Goal: Communication & Community: Answer question/provide support

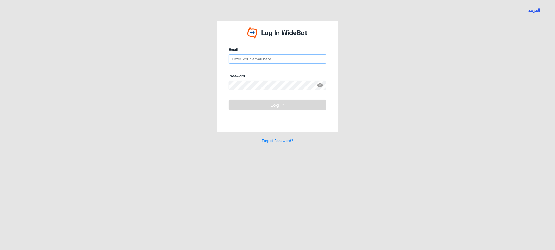
click at [260, 57] on input "email" at bounding box center [278, 58] width 98 height 9
type input "[EMAIL_ADDRESS][DOMAIN_NAME]"
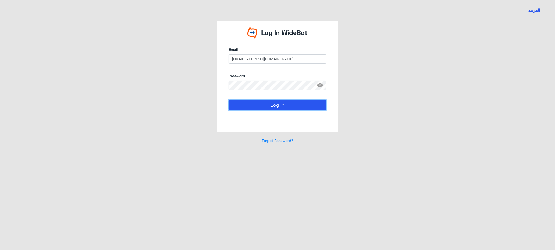
click at [286, 107] on button "Log In" at bounding box center [278, 105] width 98 height 10
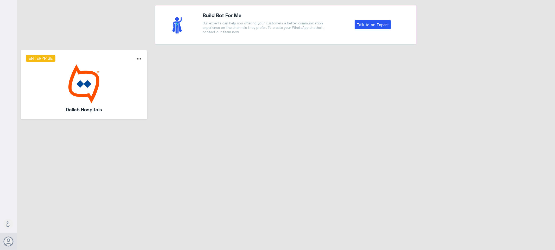
click at [96, 80] on img at bounding box center [84, 84] width 117 height 39
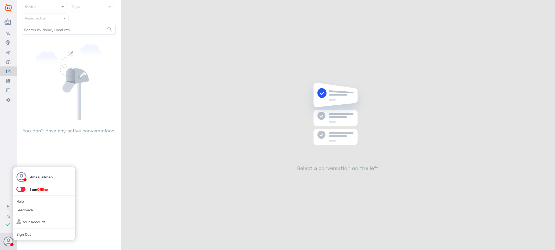
click at [20, 189] on span at bounding box center [20, 189] width 9 height 5
click at [0, 0] on input "checkbox" at bounding box center [0, 0] width 0 height 0
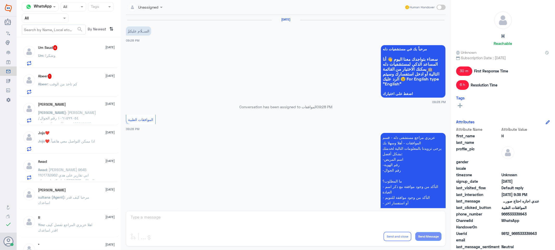
scroll to position [130, 0]
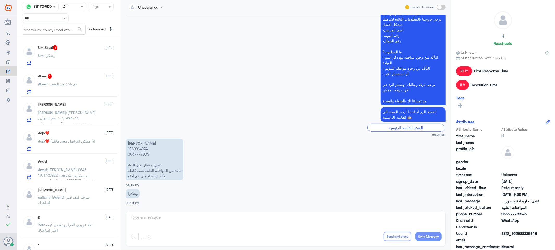
click at [198, 95] on app-msgs-text "عزيزي مراجع مستشفى دله - قسم الموافقات - أهلا وسهلا بك يرجى تزويدنا بالمعلومات …" at bounding box center [286, 55] width 320 height 102
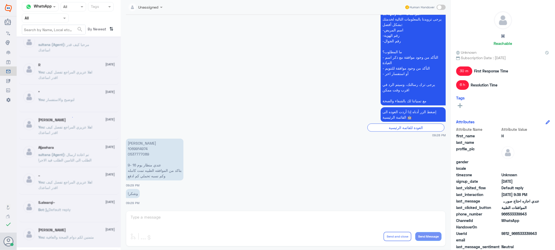
scroll to position [3, 0]
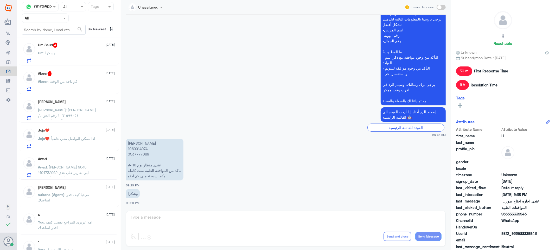
click at [60, 22] on div "Agent Filter All" at bounding box center [45, 18] width 47 height 9
click at [55, 53] on div "Your Inbox" at bounding box center [45, 53] width 47 height 12
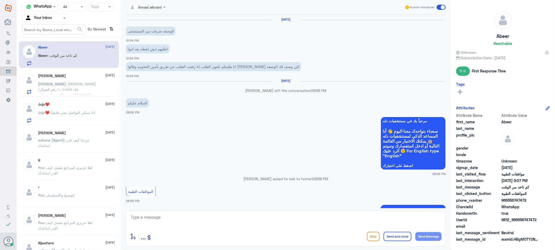
scroll to position [430, 0]
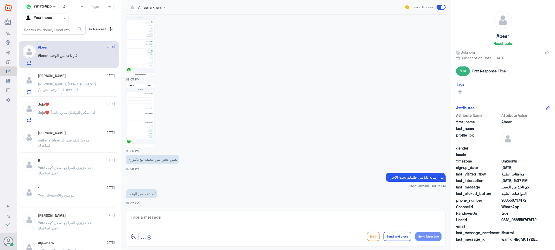
click at [62, 18] on span at bounding box center [65, 17] width 7 height 5
click at [53, 57] on div "Your Team" at bounding box center [45, 59] width 47 height 12
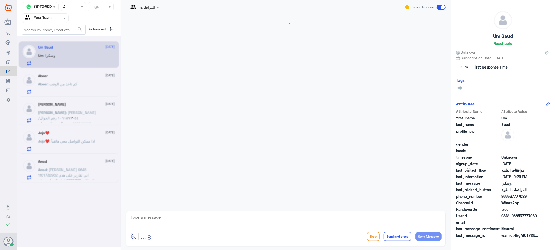
scroll to position [130, 0]
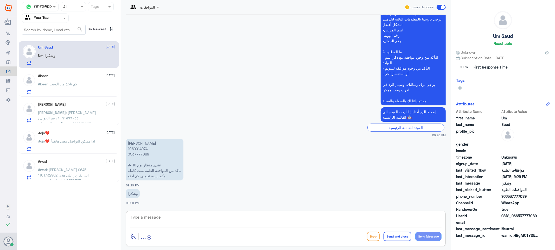
click at [183, 223] on textarea at bounding box center [285, 220] width 311 height 13
click at [136, 154] on p "[PERSON_NAME] 1069914974 0537777089 عندي منظار يوم 16 -9 بتاكد من الموافقه الطب…" at bounding box center [154, 160] width 57 height 42
copy p "0537777089"
click at [163, 214] on textarea at bounding box center [285, 220] width 311 height 13
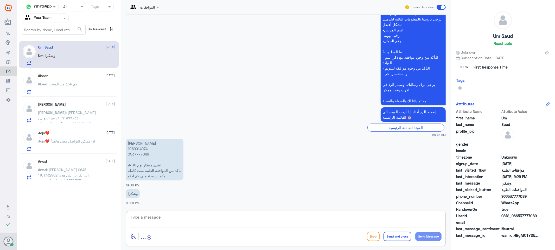
click at [164, 219] on textarea at bounding box center [285, 220] width 311 height 13
click at [176, 214] on textarea "d,[]" at bounding box center [285, 220] width 311 height 13
drag, startPoint x: 162, startPoint y: 217, endPoint x: 85, endPoint y: 216, distance: 77.0
click at [85, 216] on div "Channel WhatsApp Status × All Tags Agent Filter Your Team search By Newest ⇅ Um…" at bounding box center [286, 126] width 538 height 252
type textarea "يوجد لديكم موافقة كاملة مع الطبيب [PERSON_NAME]"
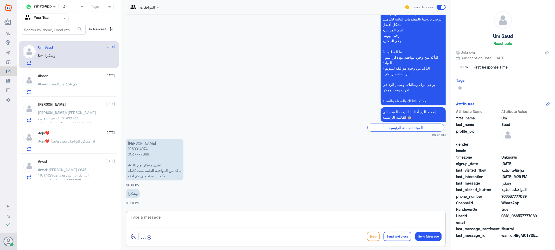
scroll to position [152, 0]
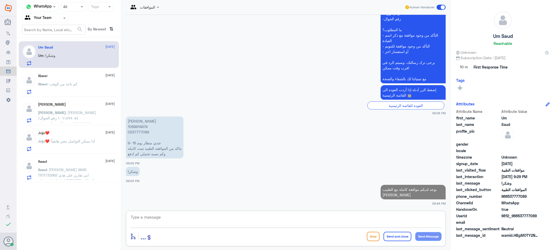
click at [180, 220] on textarea at bounding box center [285, 220] width 311 height 13
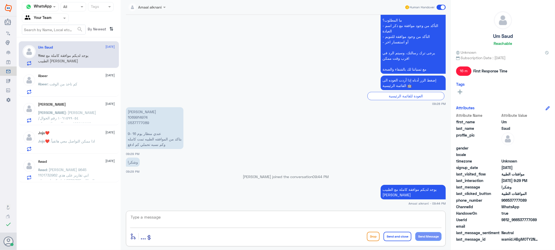
click at [187, 219] on textarea at bounding box center [285, 220] width 311 height 13
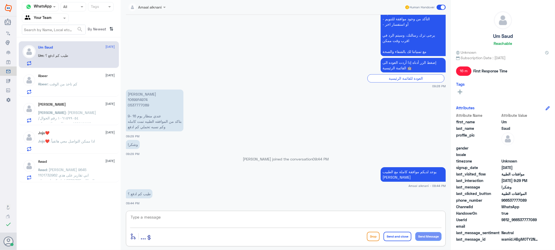
click at [167, 215] on textarea at bounding box center [285, 220] width 311 height 13
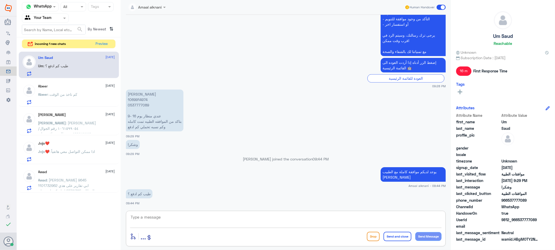
click at [175, 218] on textarea at bounding box center [285, 220] width 311 height 13
type textarea "ا"
type textarea "كشفيتك عدا عليها شهر مع الطبيب فقط راح تدفعون نسبة التحمل 100 ريال"
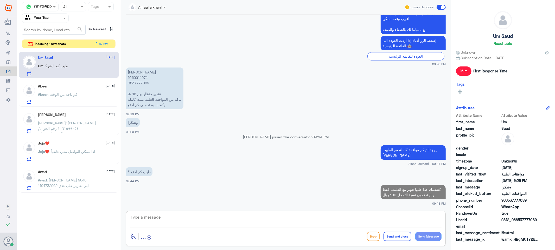
click at [301, 237] on div "enter flow name ... Drop Send and close Send Message" at bounding box center [285, 237] width 311 height 12
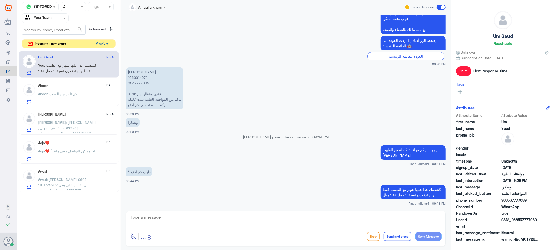
click at [100, 45] on button "Preview" at bounding box center [102, 44] width 16 height 8
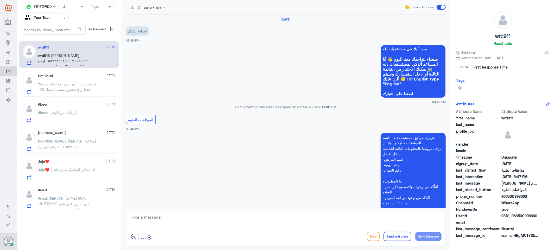
scroll to position [95, 0]
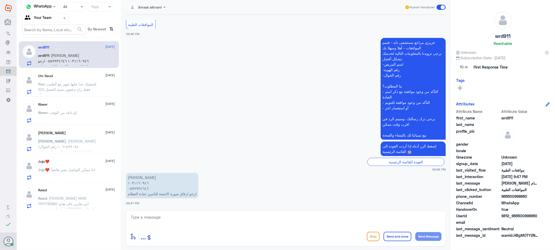
click at [154, 218] on textarea at bounding box center [285, 220] width 311 height 13
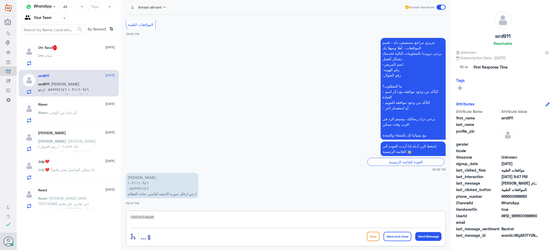
type textarea "0559934646"
click at [65, 48] on div "Um Saud 1 [DATE]" at bounding box center [76, 47] width 77 height 5
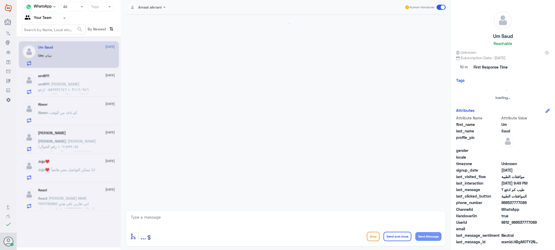
scroll to position [219, 0]
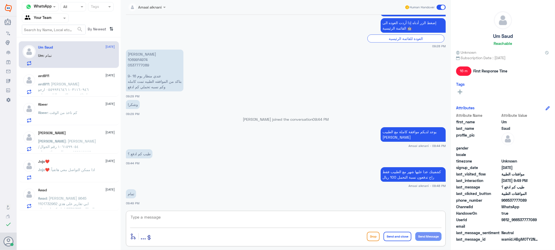
click at [139, 219] on textarea at bounding box center [285, 220] width 311 height 13
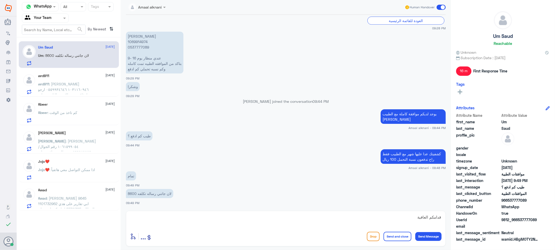
drag, startPoint x: 388, startPoint y: 236, endPoint x: 275, endPoint y: 217, distance: 114.5
click at [275, 217] on div "قدامكم العافية enter flow name ... Drop Send and close Send Message" at bounding box center [286, 229] width 320 height 36
click at [275, 217] on textarea "قدامكم العافية" at bounding box center [285, 220] width 311 height 13
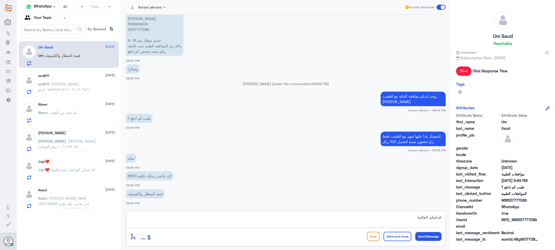
click at [193, 219] on textarea "قدامكم العافية" at bounding box center [285, 220] width 311 height 13
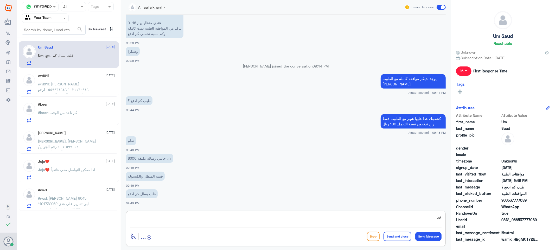
type textarea "ق"
type textarea "لا فقط الكشفية"
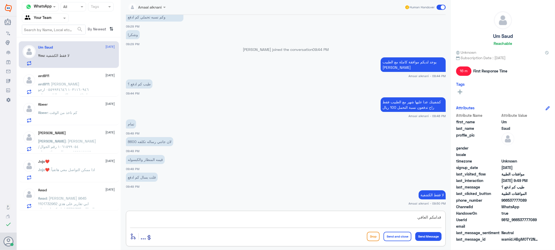
type textarea "قدامكم العافية"
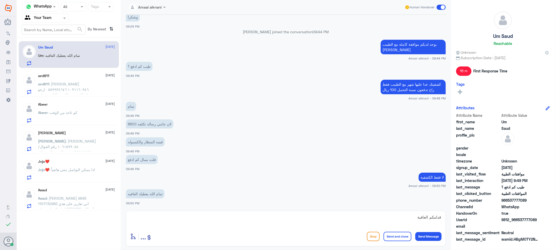
click at [389, 237] on button "Send and close" at bounding box center [397, 236] width 28 height 9
click at [57, 85] on span ": [PERSON_NAME] ١٠٣١١٦٠٩٤٦ ٠٥٥٩٩٣٤٦٤٦ ارجو ارفاق صورة الاشعة للتامين عيادة العظ…" at bounding box center [63, 92] width 51 height 21
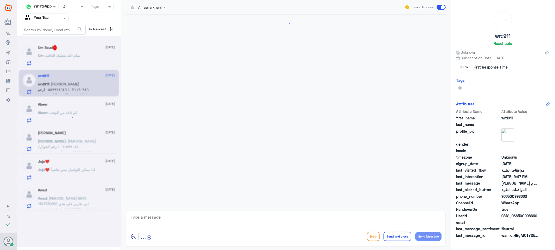
scroll to position [95, 0]
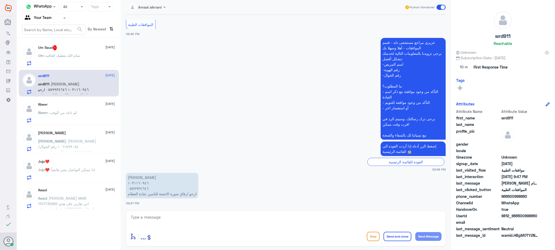
click at [67, 60] on p "Um : تمام الله يعطيك العافيه" at bounding box center [59, 59] width 42 height 13
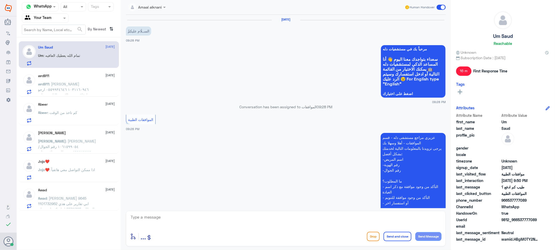
scroll to position [306, 0]
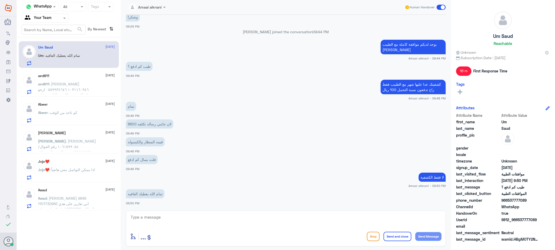
click at [66, 86] on p "wrd911 : [PERSON_NAME] ١٠٣١١٦٠٩٤٦ ٠٥٥٩٩٣٤٦٤٦ ارجو ارفاق صورة الاشعة للتامين عيا…" at bounding box center [67, 87] width 59 height 13
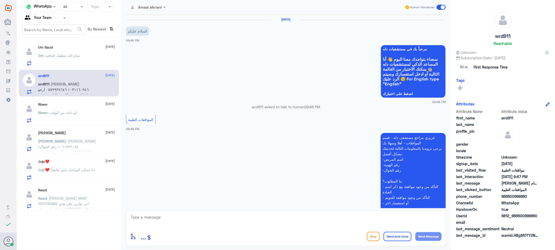
scroll to position [95, 0]
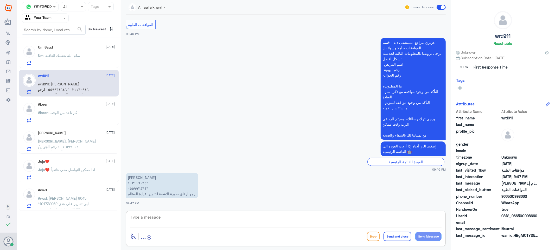
click at [147, 221] on textarea at bounding box center [285, 220] width 311 height 13
type textarea "0559934646"
drag, startPoint x: 168, startPoint y: 220, endPoint x: 73, endPoint y: 213, distance: 95.5
click at [74, 217] on div "Channel WhatsApp Status × All Tags Agent Filter Your Team search By Newest ⇅ Um…" at bounding box center [286, 126] width 538 height 252
click at [172, 221] on textarea at bounding box center [285, 220] width 311 height 13
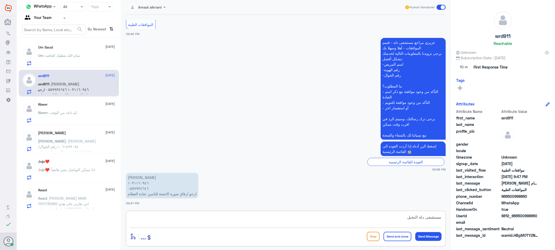
type textarea "مستشفى دلة النخيل ؟"
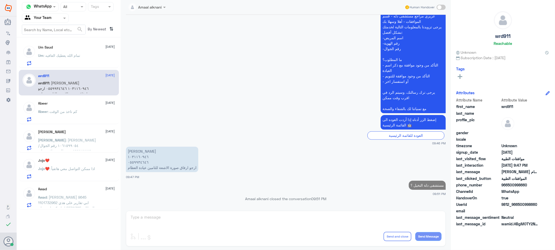
click at [44, 114] on p "Abeer : كم تاخذ من الوقت" at bounding box center [57, 115] width 39 height 13
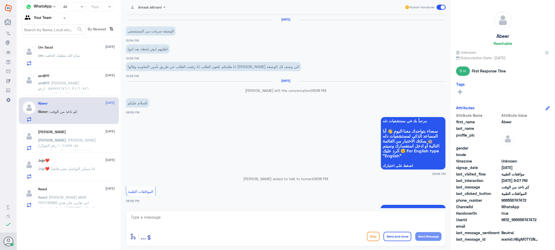
scroll to position [430, 0]
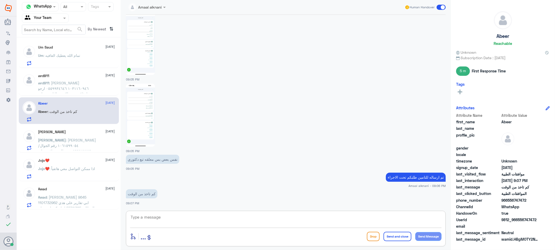
click at [141, 217] on textarea at bounding box center [285, 220] width 311 height 13
click at [155, 218] on textarea at bounding box center [285, 220] width 311 height 13
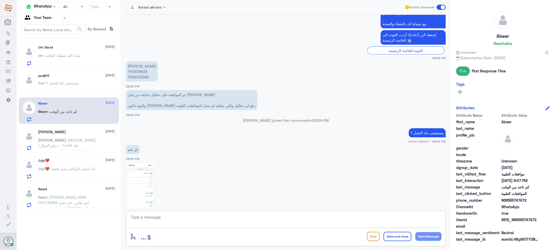
scroll to position [228, 0]
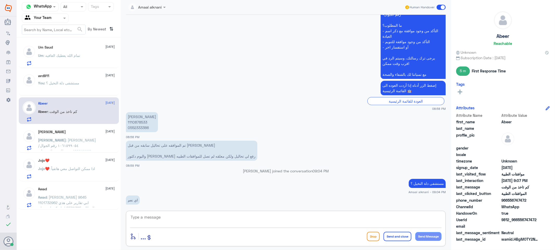
click at [134, 128] on p "[PERSON_NAME] 1110878533 0552333366" at bounding box center [142, 122] width 32 height 20
copy p "0552333366"
click at [195, 216] on textarea at bounding box center [285, 220] width 311 height 13
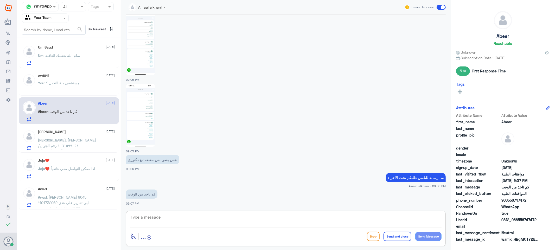
scroll to position [430, 0]
click at [169, 214] on textarea at bounding box center [285, 220] width 311 height 13
type textarea "نسعد دوما بخدمتكم ونتمنى لكم دوام الصحة والعافية"
click at [409, 238] on button "Send and close" at bounding box center [397, 236] width 28 height 9
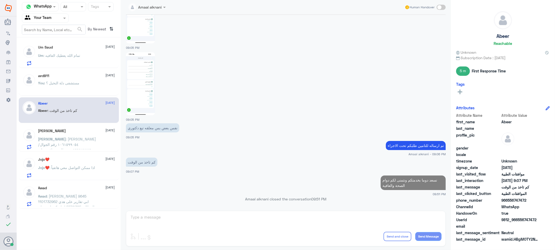
scroll to position [451, 0]
click at [84, 140] on p "[PERSON_NAME] : [PERSON_NAME] ١٠٦١٥٩٩٠٥٤ رقم الجوال/ ٠٥٦٦٩٢٩٩٩٦ تم طلب موافقة ع…" at bounding box center [67, 143] width 59 height 13
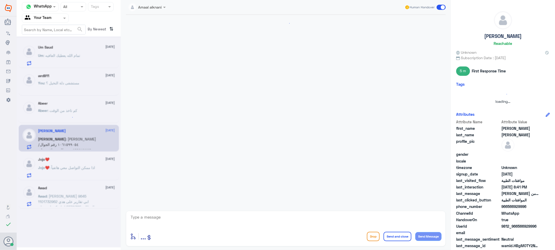
scroll to position [388, 0]
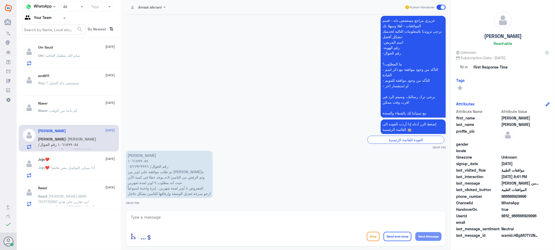
click at [159, 228] on div at bounding box center [285, 221] width 311 height 14
click at [158, 224] on textarea at bounding box center [285, 220] width 311 height 13
type textarea "0566929996"
drag, startPoint x: 158, startPoint y: 220, endPoint x: 94, endPoint y: 215, distance: 64.1
click at [94, 215] on div "Channel WhatsApp Status × All Tags Agent Filter Your Team search By Newest ⇅ Um…" at bounding box center [286, 126] width 538 height 252
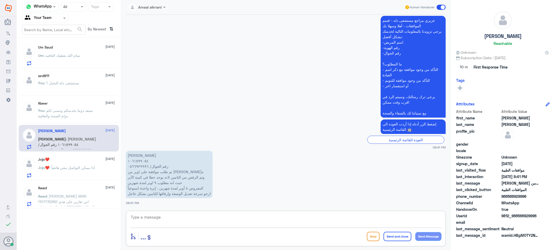
click at [168, 219] on textarea at bounding box center [285, 220] width 311 height 13
paste textarea "[MEDICAL_DATA] 4 mg Film Coated Tablet 28 TABLET/BOX"
type textarea "الموافقة [MEDICAL_DATA] 4 mg Film Coated Tablet 28 TABLET/BOX"
drag, startPoint x: 312, startPoint y: 217, endPoint x: 531, endPoint y: 214, distance: 218.8
click at [531, 214] on div "Channel WhatsApp Status × All Tags Agent Filter Your Team search By Newest ⇅ Um…" at bounding box center [286, 126] width 538 height 252
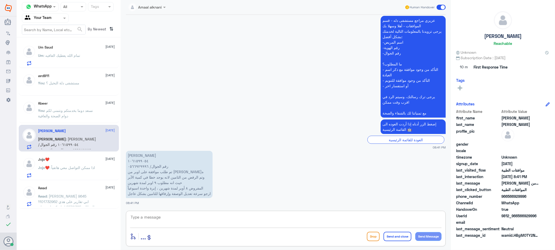
click at [178, 219] on textarea at bounding box center [285, 220] width 311 height 13
click at [62, 165] on p "Jojo❤️ : اذا ممكن التواصل معي هاتفياً" at bounding box center [66, 171] width 57 height 13
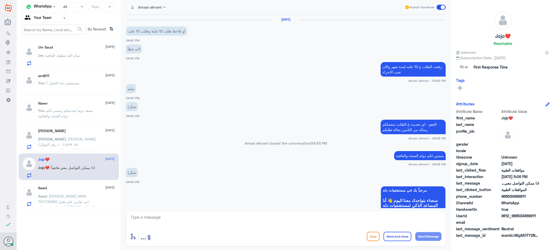
scroll to position [435, 0]
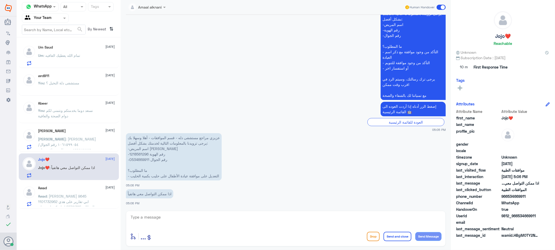
click at [69, 119] on p "You : نسعد دوما بخدمتكم ونتمنى لكم دوام الصحة والعافية" at bounding box center [67, 114] width 59 height 13
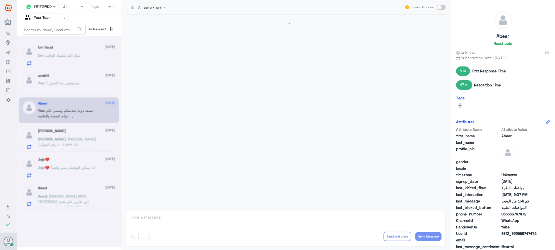
scroll to position [427, 0]
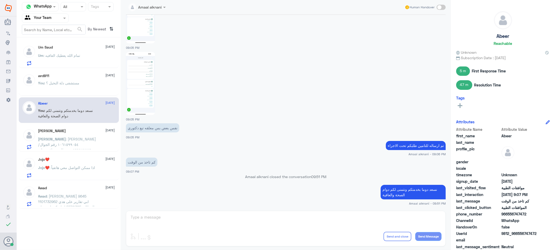
click at [144, 218] on div "Amaal alknani Human Handover [DATE] انا طلبتكم تلغون الطلب انا رفعت الطلب عن طر…" at bounding box center [286, 126] width 330 height 252
click at [61, 21] on div "Agent Filter Your Team" at bounding box center [42, 18] width 40 height 8
click at [54, 42] on div "Your Inbox" at bounding box center [45, 47] width 47 height 12
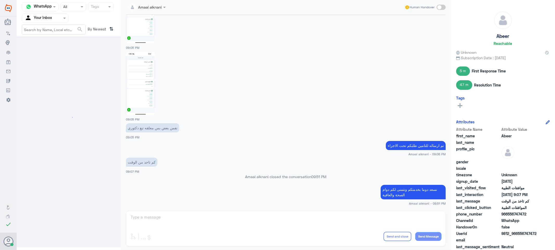
scroll to position [0, 0]
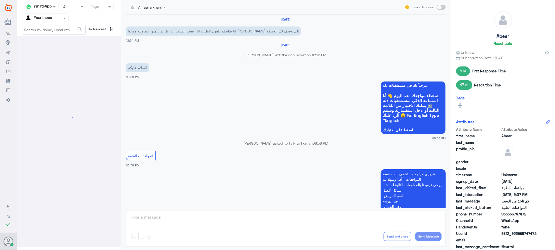
click at [51, 20] on input "text" at bounding box center [39, 18] width 29 height 6
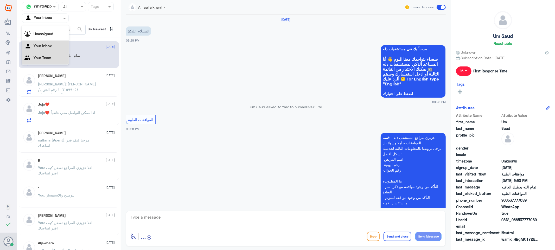
scroll to position [306, 0]
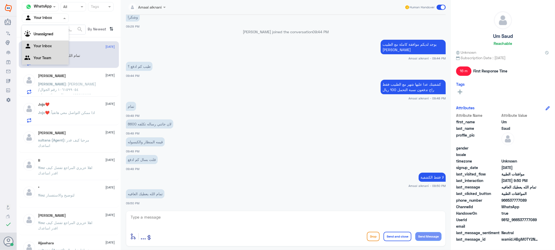
click at [49, 59] on Team "Your Team" at bounding box center [43, 58] width 18 height 4
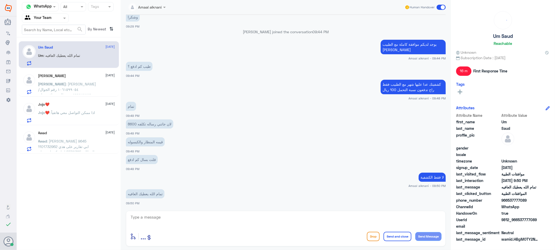
click at [66, 85] on span "[PERSON_NAME]" at bounding box center [52, 84] width 28 height 4
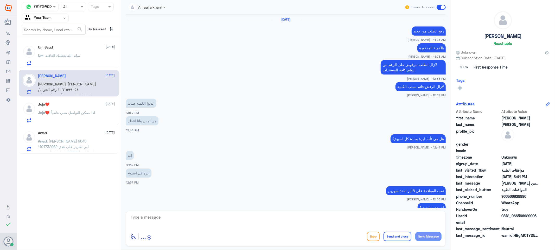
scroll to position [388, 0]
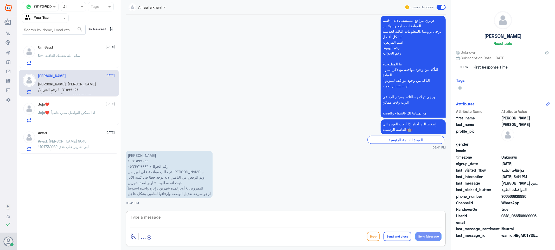
click at [162, 216] on textarea at bounding box center [285, 220] width 311 height 13
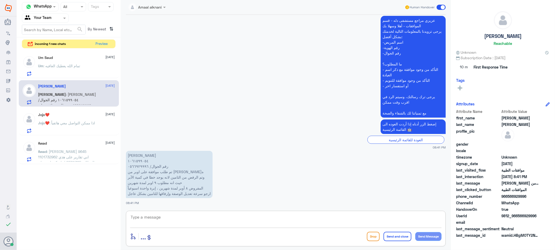
click at [176, 220] on textarea at bounding box center [285, 220] width 311 height 13
type textarea "عزيزتي اش اسم الابر"
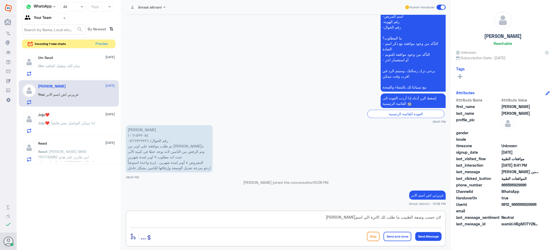
click at [319, 220] on textarea "لان حسب وصفة الطبيب ما طلب لك الابرة الي اسم[PERSON_NAME]" at bounding box center [285, 220] width 311 height 13
paste textarea "[MEDICAL_DATA]"
type textarea "لان حسب وصفة الطبيب ما طلب لك الابرة الي اسمها [MEDICAL_DATA]"
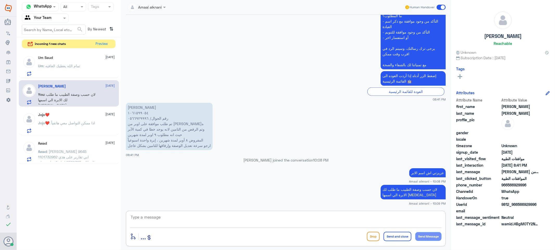
click at [179, 221] on textarea at bounding box center [285, 220] width 311 height 13
click at [143, 240] on span "..." at bounding box center [142, 236] width 5 height 9
click at [148, 218] on span "Attachements" at bounding box center [149, 218] width 25 height 5
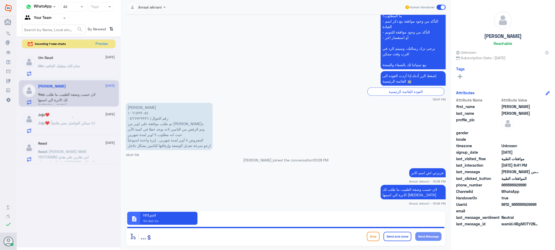
click at [102, 43] on div at bounding box center [69, 141] width 104 height 211
click at [164, 217] on div "description 1111.pdf 151.493 Kb" at bounding box center [162, 218] width 70 height 13
click at [427, 240] on button "Send Message" at bounding box center [428, 237] width 26 height 9
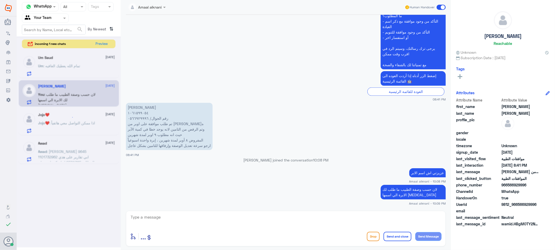
drag, startPoint x: 318, startPoint y: 211, endPoint x: 300, endPoint y: 215, distance: 18.5
click at [318, 211] on div "enter flow name ... Drop Send and close Send Message" at bounding box center [286, 229] width 320 height 36
click at [290, 215] on textarea at bounding box center [285, 220] width 311 height 13
click at [223, 211] on div "enter flow name ... Drop Send and close Send Message" at bounding box center [286, 229] width 320 height 36
click at [103, 42] on div at bounding box center [69, 141] width 104 height 211
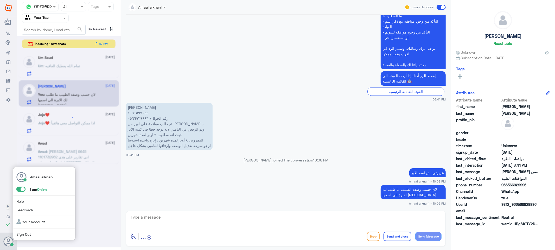
click at [8, 243] on icon at bounding box center [8, 242] width 10 height 10
click at [20, 189] on span at bounding box center [20, 189] width 9 height 5
click at [0, 0] on input "checkbox" at bounding box center [0, 0] width 0 height 0
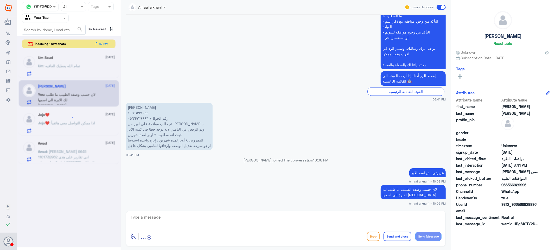
click at [23, 236] on div at bounding box center [69, 141] width 104 height 211
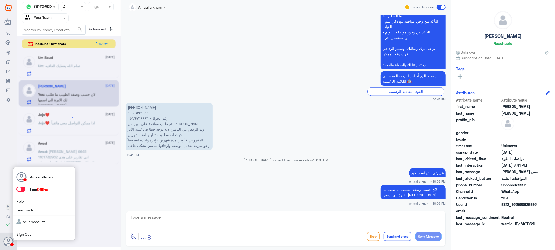
click at [24, 233] on link "Sign Out" at bounding box center [23, 235] width 15 height 4
